Goal: Find specific page/section: Find specific page/section

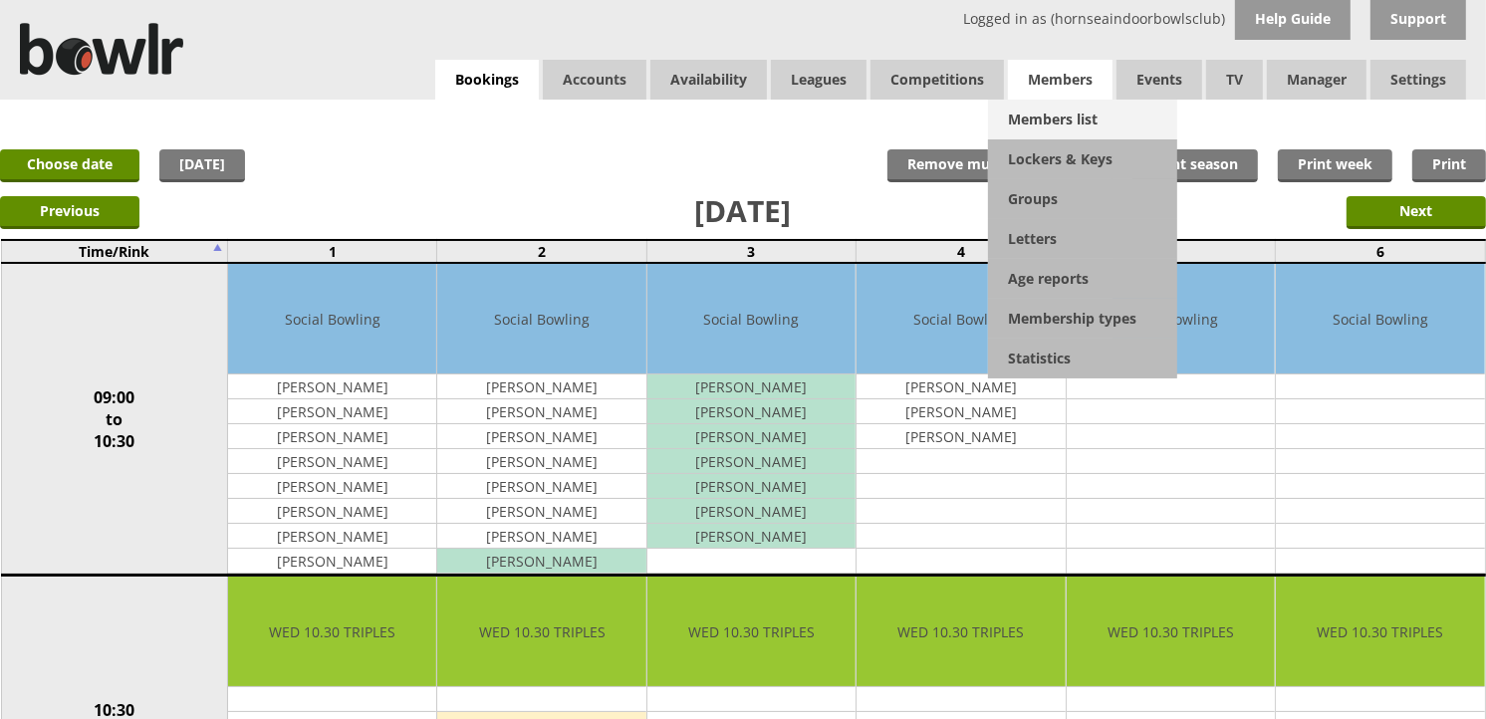
click at [1071, 104] on link "Members list" at bounding box center [1082, 120] width 189 height 40
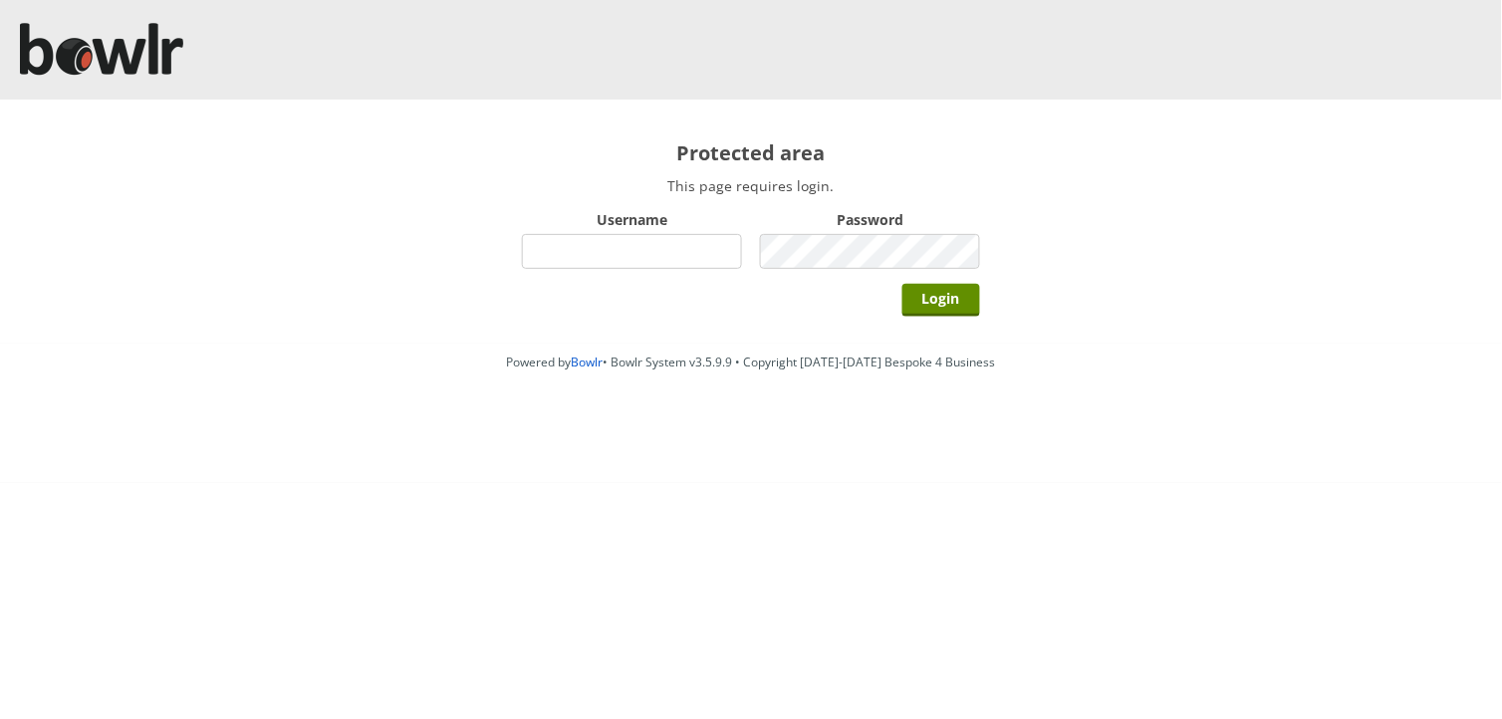
click at [623, 234] on input "Username" at bounding box center [632, 251] width 220 height 35
type input "hornseaindoorbowlsclub"
click at [902, 284] on input "Login" at bounding box center [941, 300] width 78 height 33
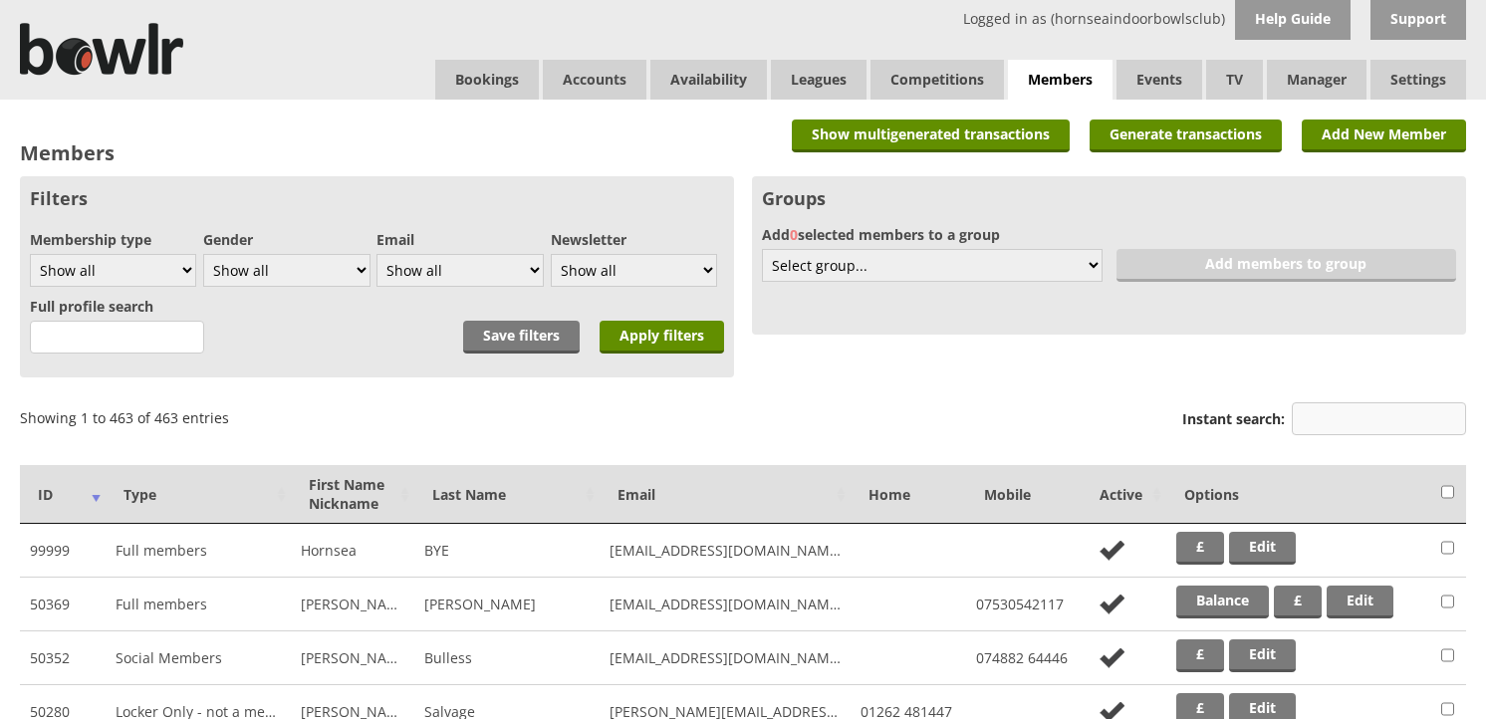
drag, startPoint x: 0, startPoint y: 0, endPoint x: 1329, endPoint y: 413, distance: 1391.3
click at [1332, 410] on input "Instant search:" at bounding box center [1379, 418] width 174 height 33
type input "comley"
